Goal: Book appointment/travel/reservation

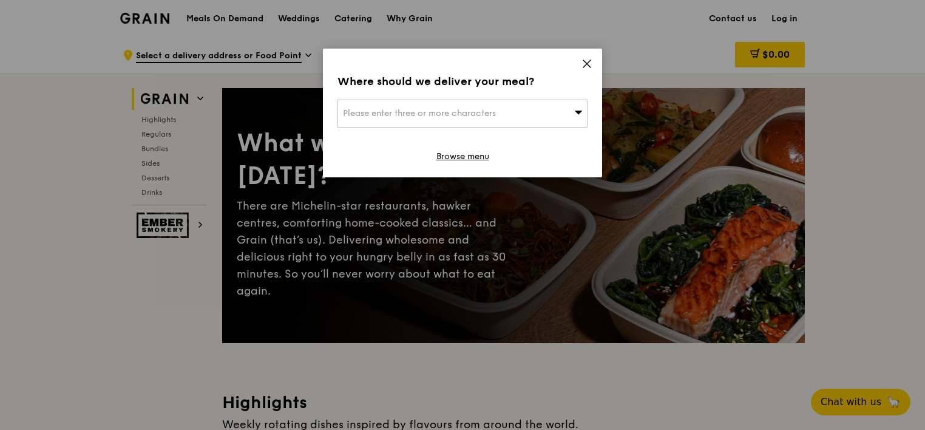
click at [578, 112] on icon at bounding box center [579, 112] width 8 height 4
type input "259772"
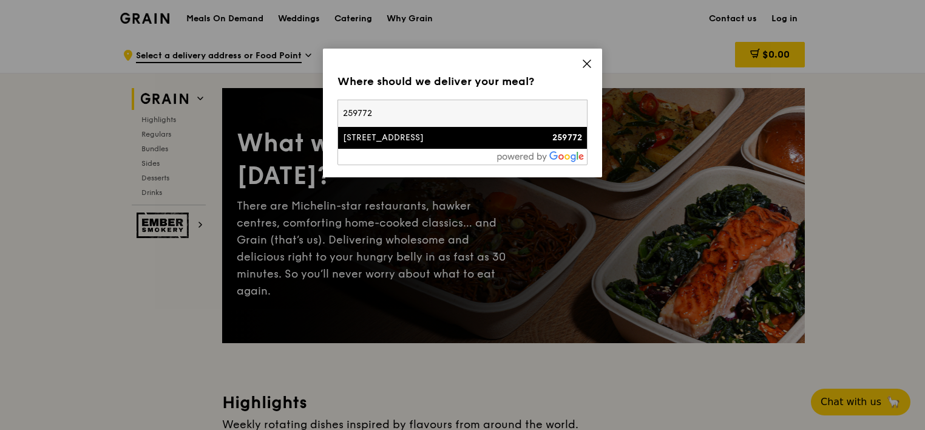
click at [424, 144] on li "[STREET_ADDRESS] 259772" at bounding box center [462, 138] width 249 height 22
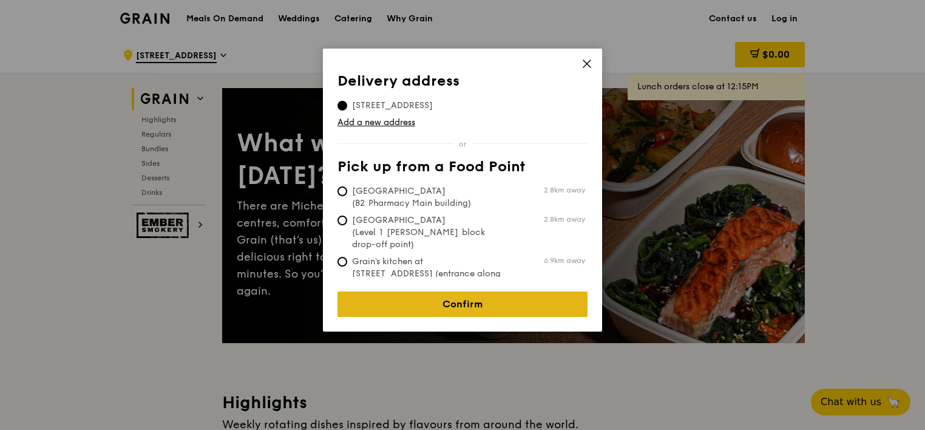
click at [434, 292] on link "Confirm" at bounding box center [462, 303] width 250 height 25
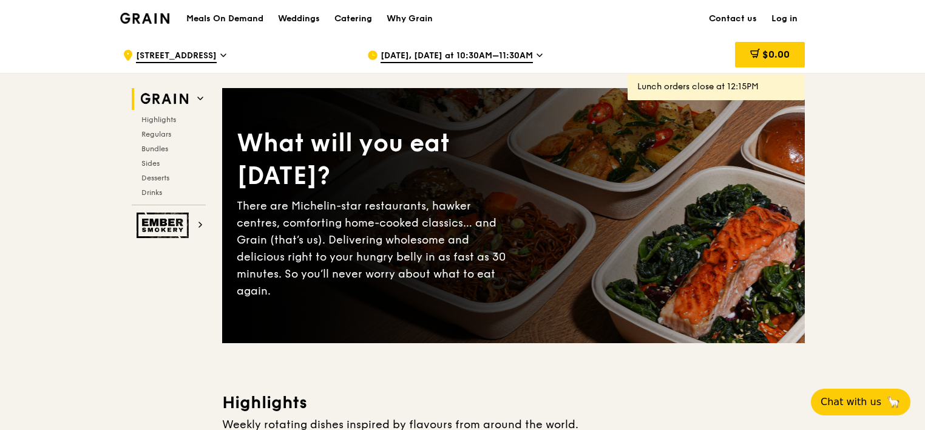
click at [422, 56] on span "[DATE], [DATE] at 10:30AM–11:30AM" at bounding box center [456, 56] width 152 height 13
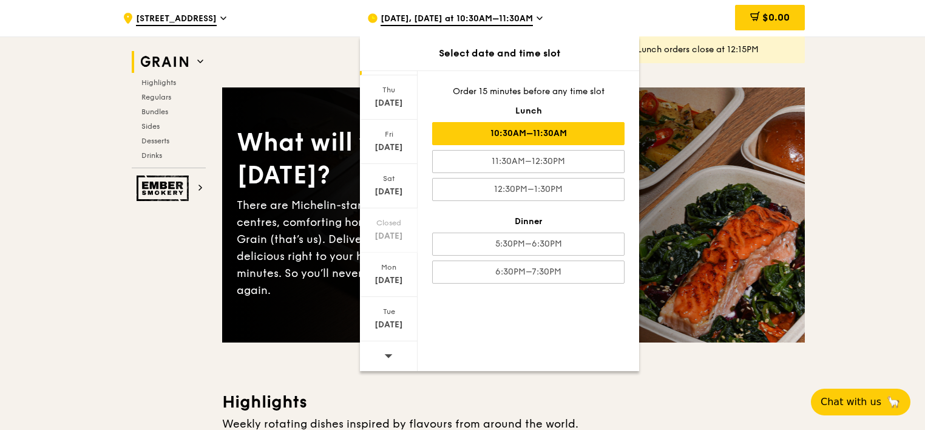
scroll to position [61, 0]
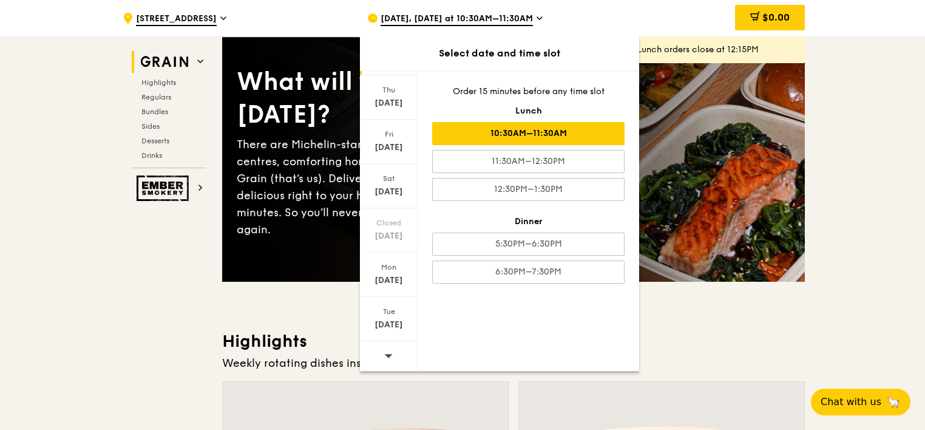
click at [388, 351] on icon at bounding box center [388, 355] width 8 height 9
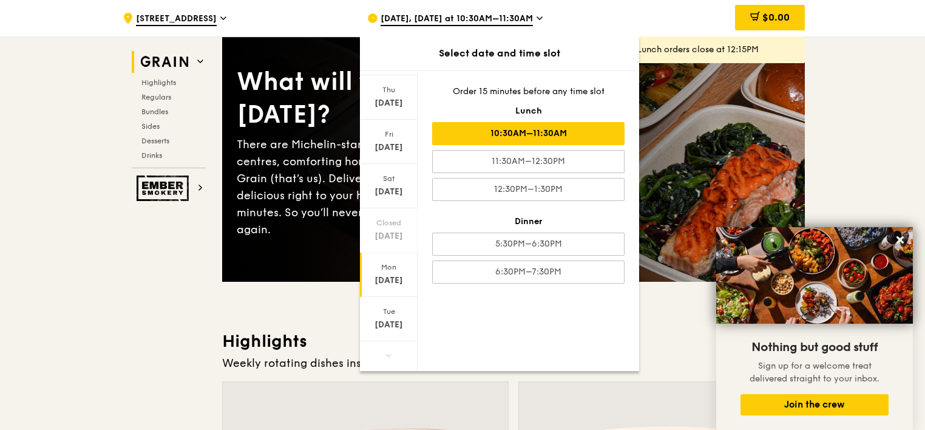
click at [396, 286] on div "[DATE]" at bounding box center [389, 274] width 58 height 44
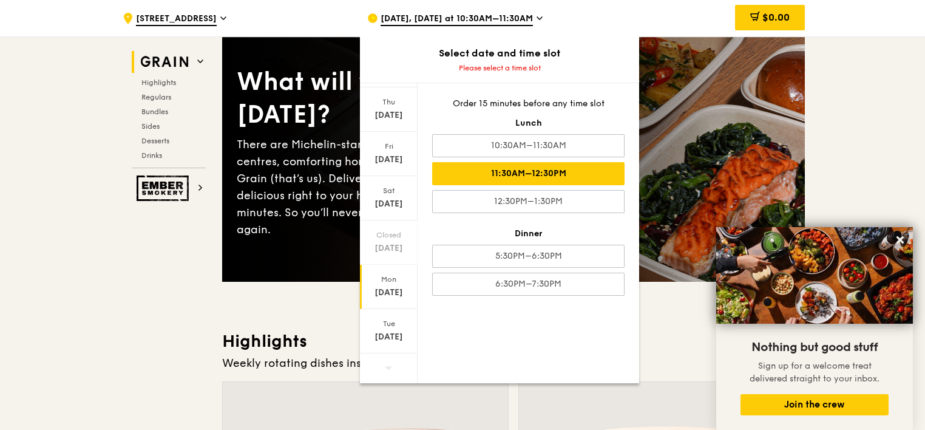
click at [562, 175] on div "11:30AM–12:30PM" at bounding box center [528, 173] width 192 height 23
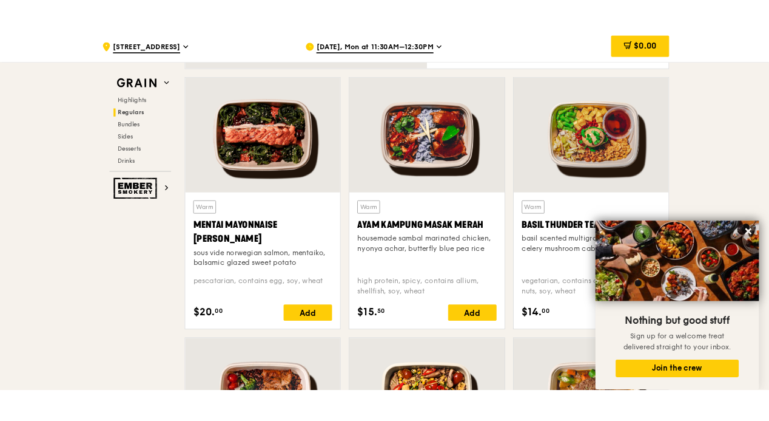
scroll to position [1141, 0]
